Goal: Book appointment/travel/reservation

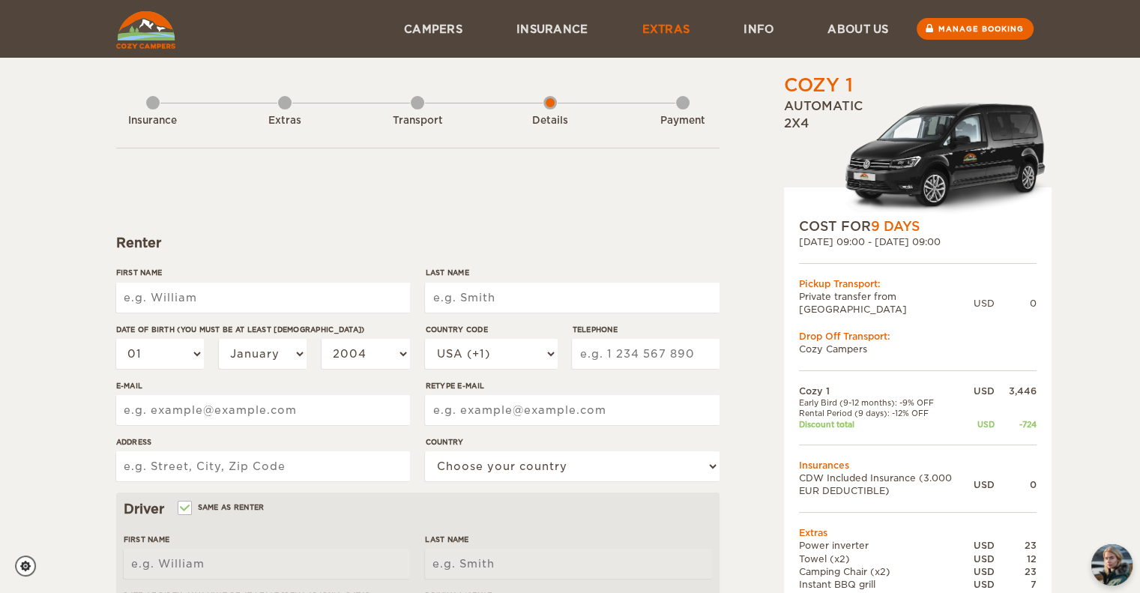
click at [662, 12] on link "Extras" at bounding box center [666, 29] width 102 height 58
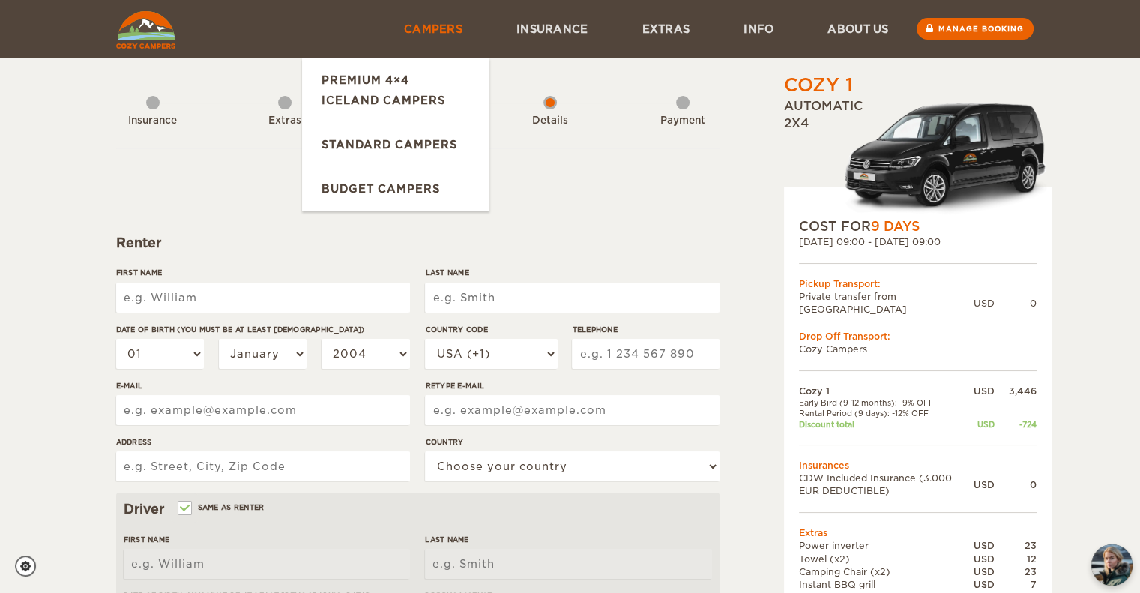
click at [456, 31] on link "Campers" at bounding box center [433, 29] width 112 height 58
